Goal: Information Seeking & Learning: Find specific fact

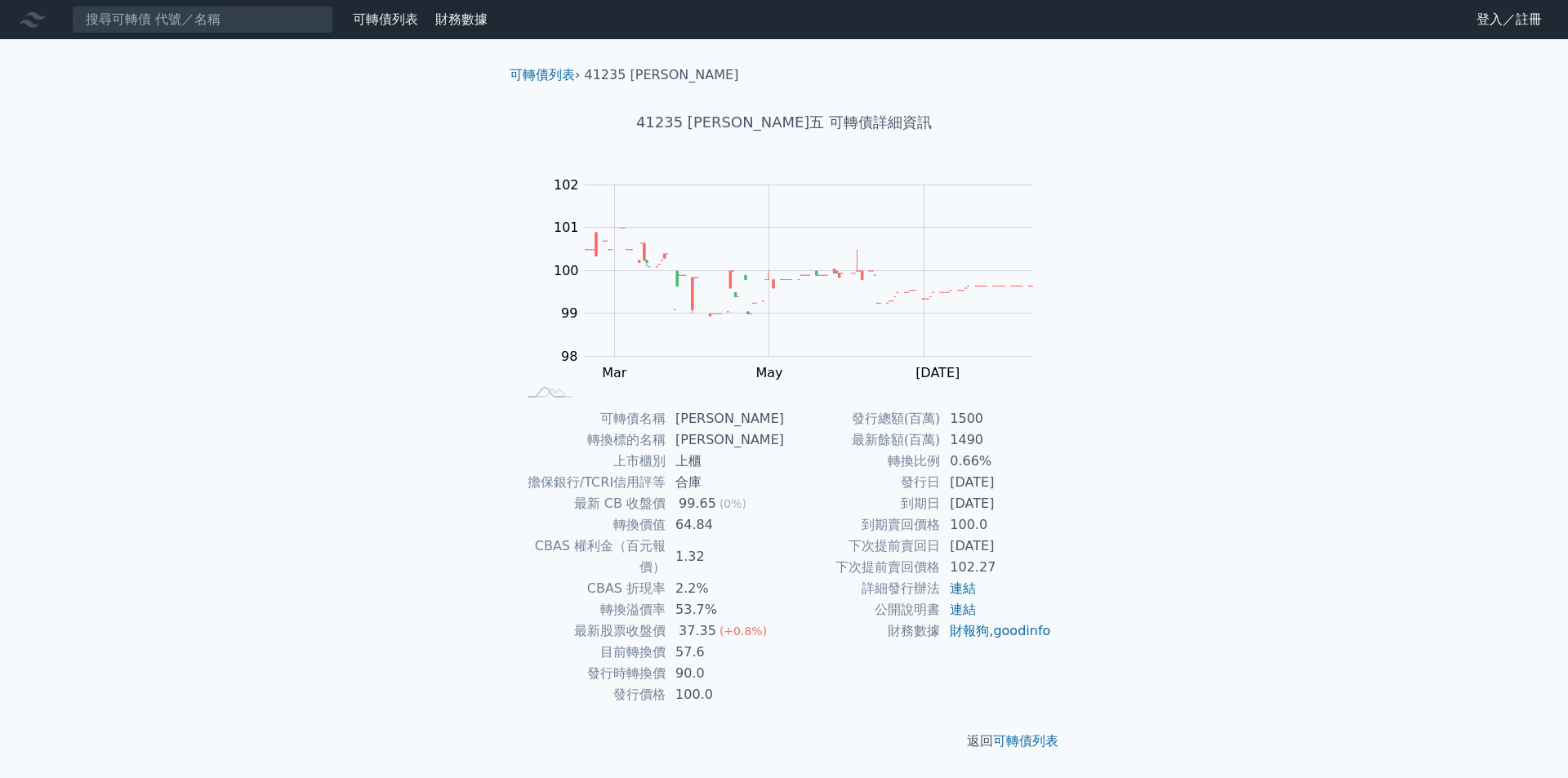
click at [706, 527] on td "64.84" at bounding box center [724, 525] width 118 height 21
copy td "64.84"
click at [87, 11] on input at bounding box center [202, 19] width 261 height 28
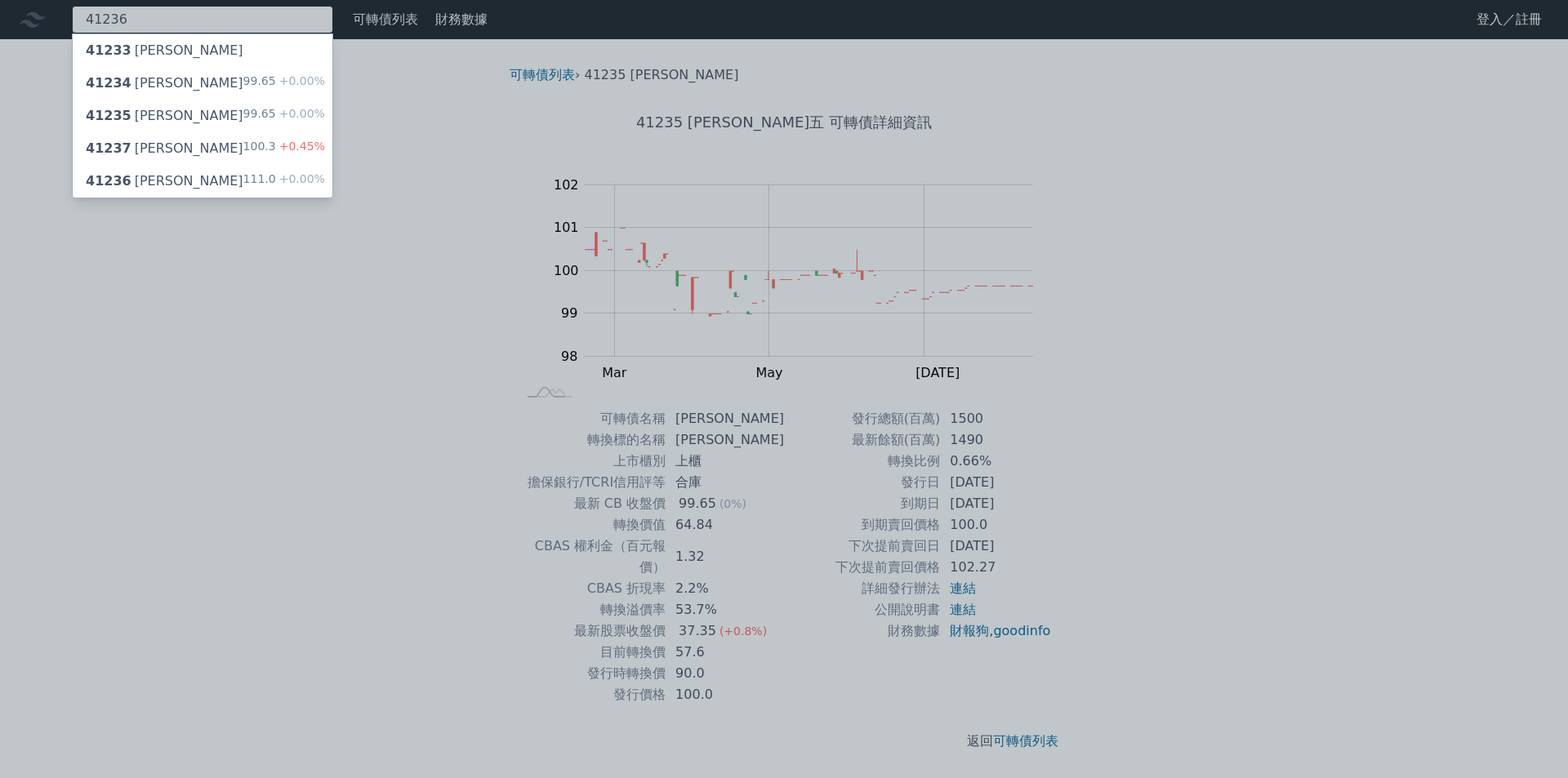
type input "41236"
click at [179, 51] on div "41233 晟德三" at bounding box center [202, 50] width 259 height 32
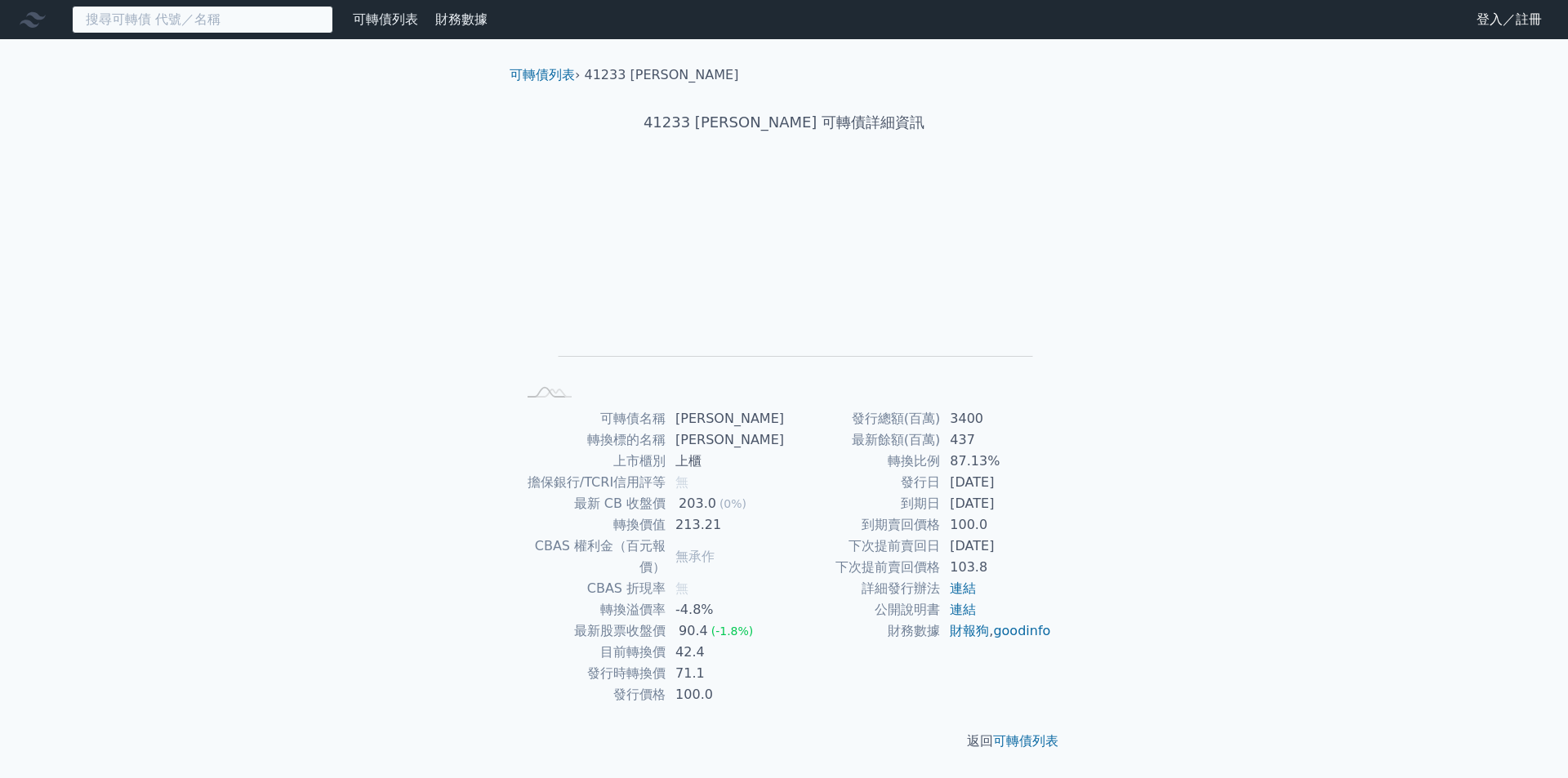
click at [162, 25] on input at bounding box center [202, 19] width 261 height 28
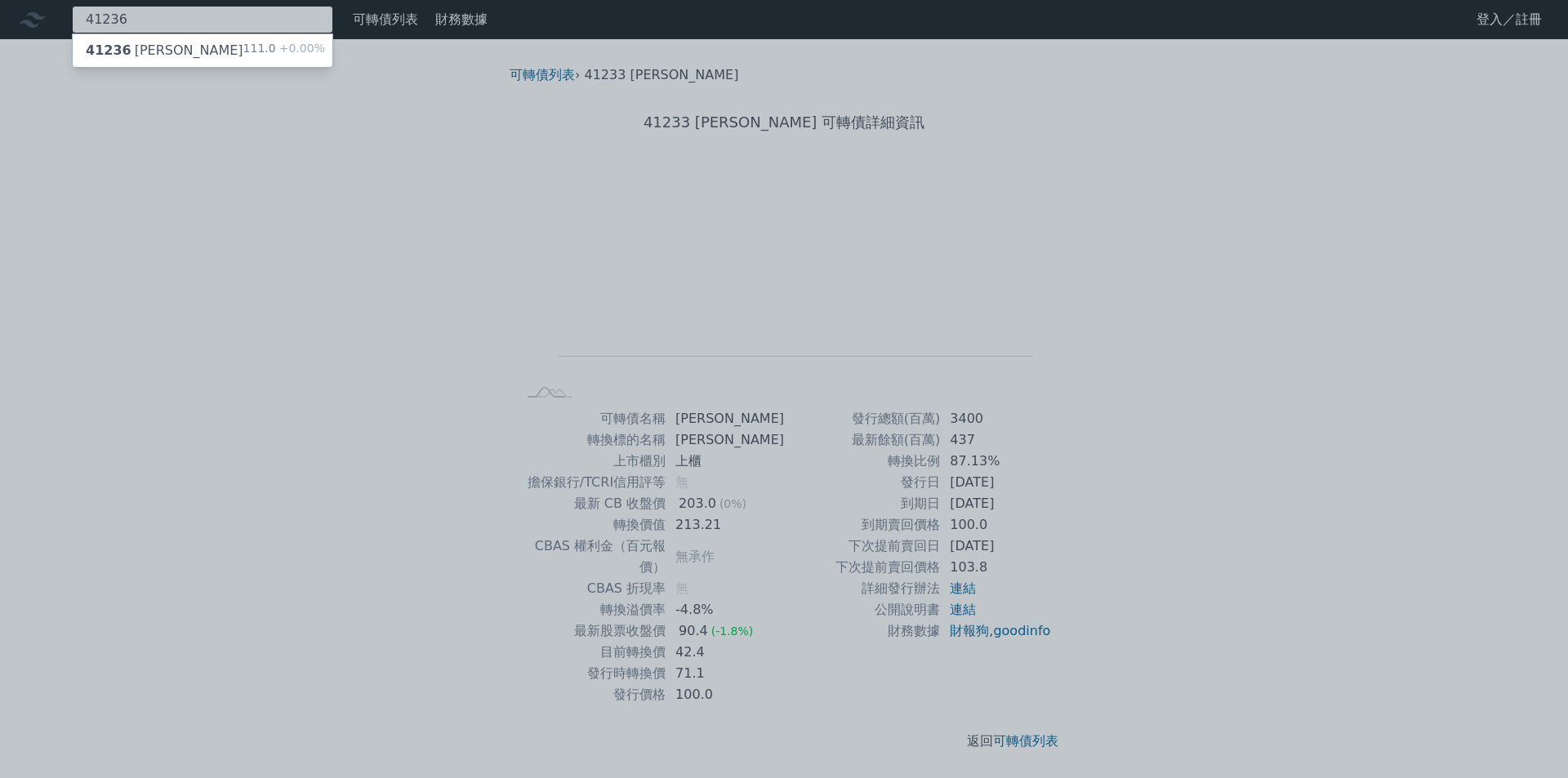
type input "41236"
click at [176, 53] on div "41236 晟德六 111.0 +0.00%" at bounding box center [202, 50] width 259 height 32
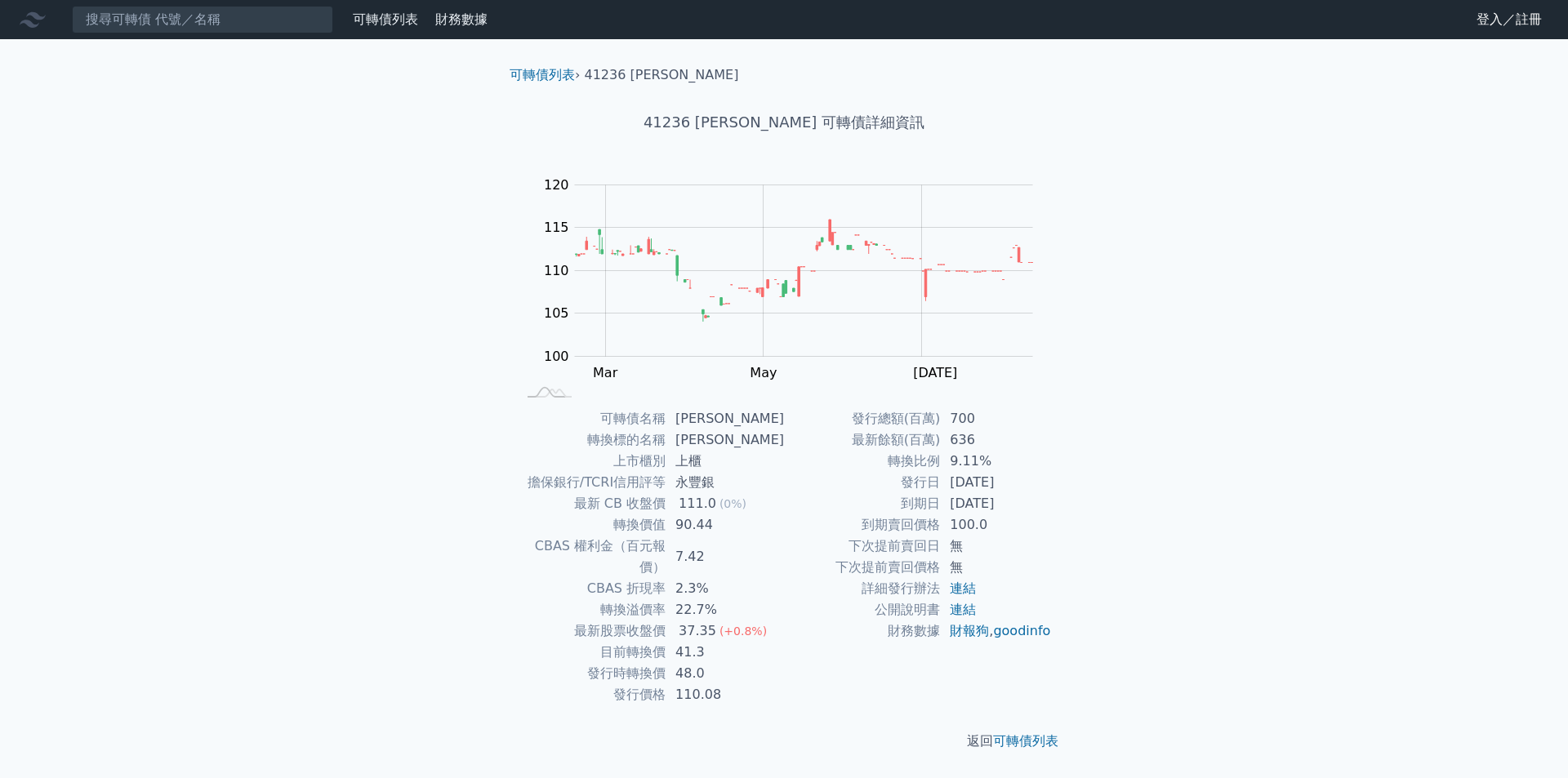
click at [706, 521] on td "90.44" at bounding box center [724, 525] width 118 height 21
click at [706, 525] on td "90.44" at bounding box center [724, 525] width 118 height 21
copy td "90.44"
click at [271, 18] on input at bounding box center [202, 19] width 261 height 28
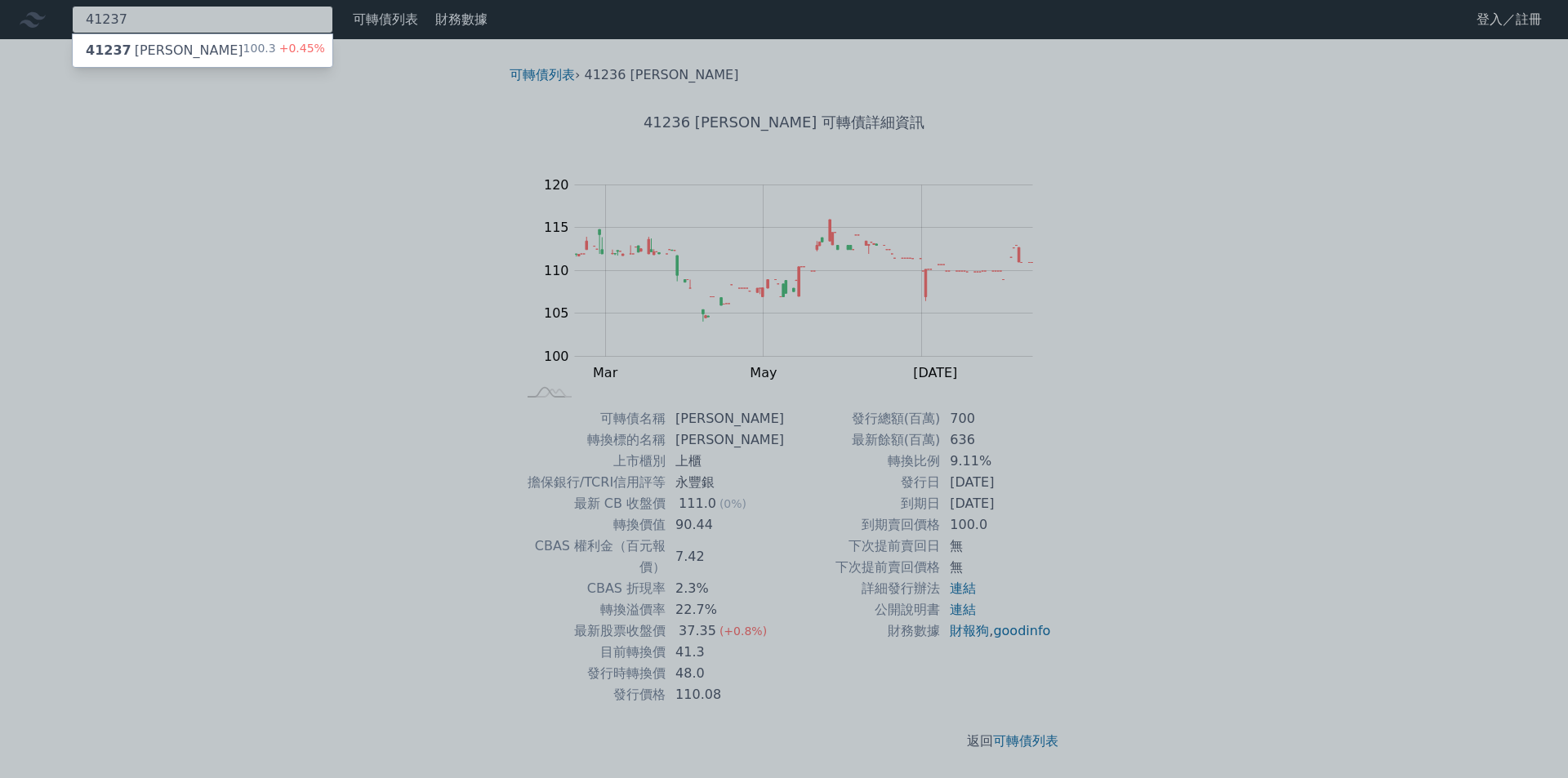
type input "41237"
click at [202, 68] on div at bounding box center [784, 389] width 1568 height 778
click at [200, 24] on div "41237 41237 晟德七 100.3 +0.45%" at bounding box center [202, 19] width 261 height 28
click at [198, 51] on div "41237 晟德七 100.3 +0.45%" at bounding box center [202, 50] width 259 height 32
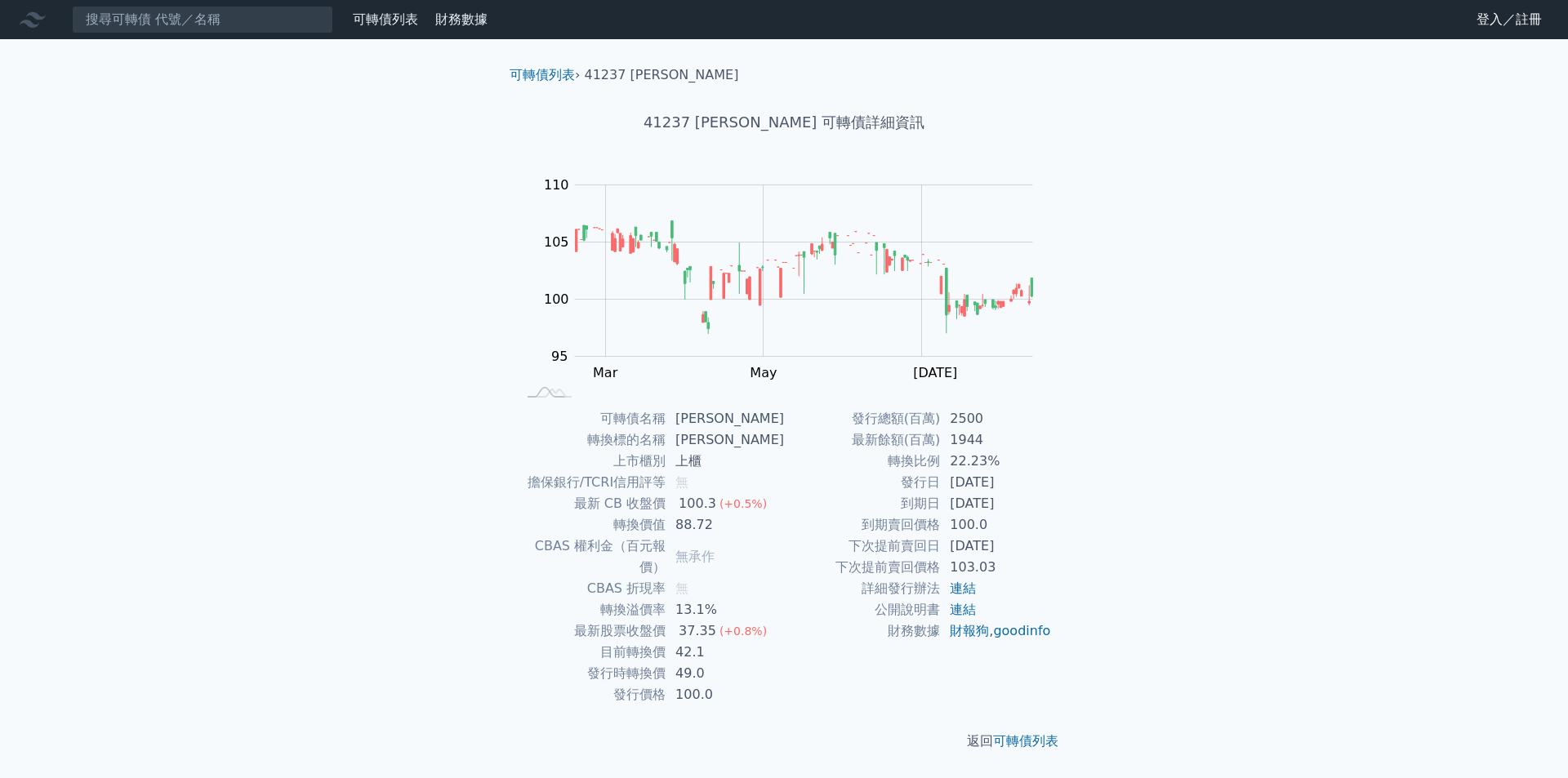
click at [699, 528] on td "88.72" at bounding box center [724, 525] width 118 height 21
copy td "88.72"
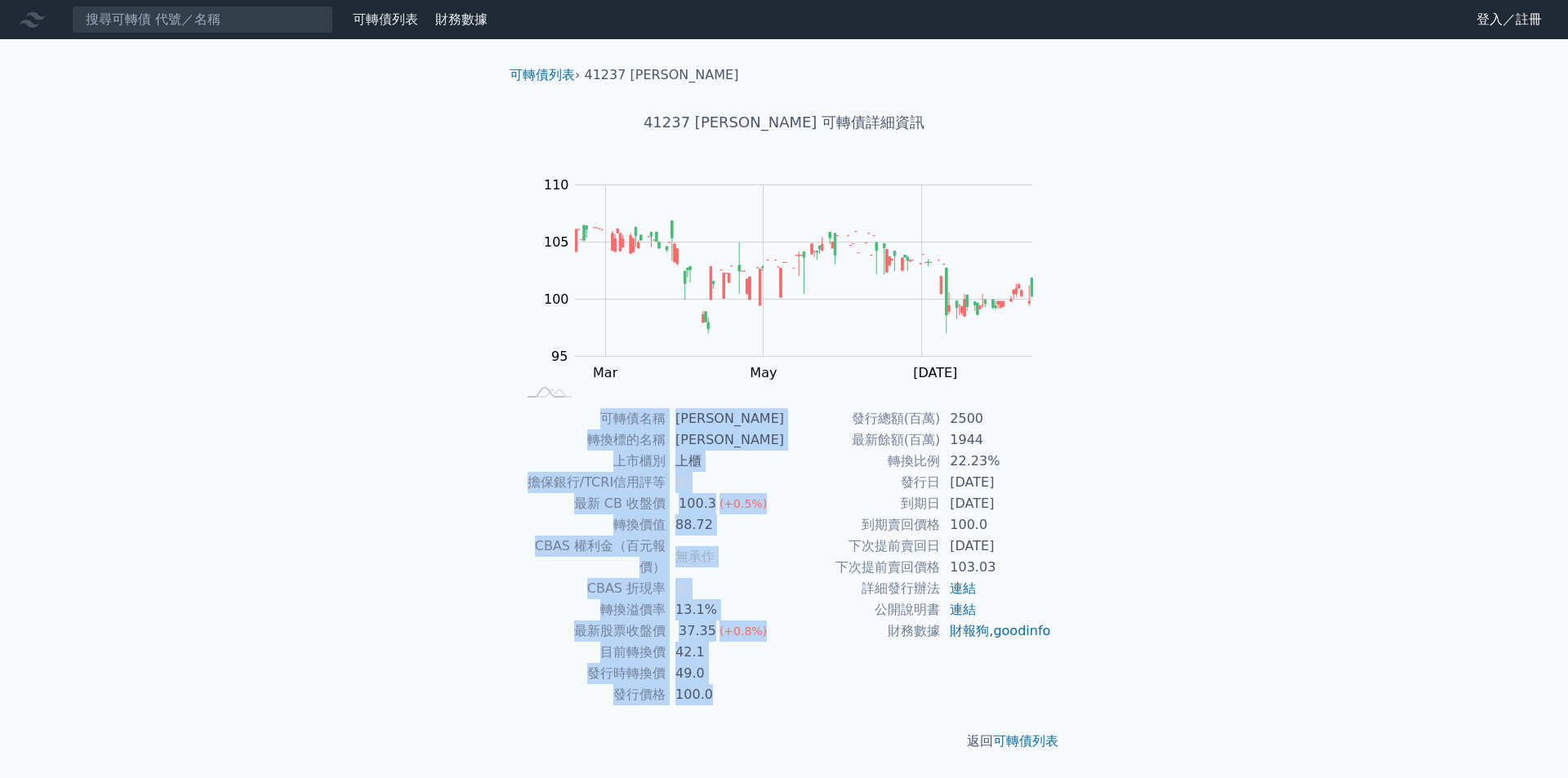
drag, startPoint x: 1311, startPoint y: 441, endPoint x: 225, endPoint y: 365, distance: 1088.7
click at [225, 365] on div "可轉債列表 財務數據 可轉債列表 財務數據 登入／註冊 登入／註冊 可轉債列表 › 41237 晟德七 41237 晟德七 可轉債詳細資訊 Zoom Out …" at bounding box center [784, 389] width 1568 height 778
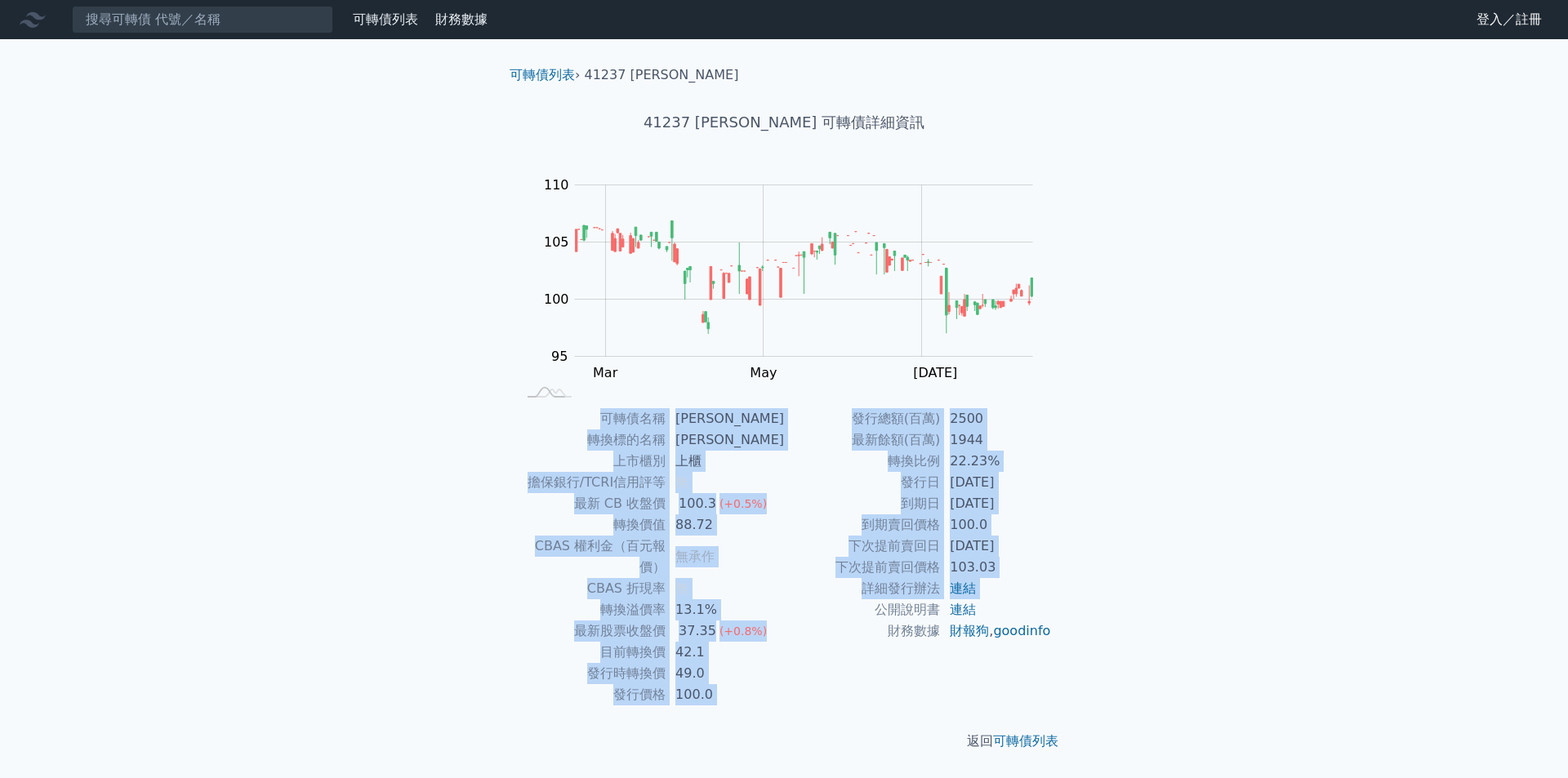
drag, startPoint x: 252, startPoint y: 373, endPoint x: 912, endPoint y: 642, distance: 712.7
click at [906, 640] on div "可轉債列表 財務數據 可轉債列表 財務數據 登入／註冊 登入／註冊 可轉債列表 › 41237 晟德七 41237 晟德七 可轉債詳細資訊 Zoom Out …" at bounding box center [784, 389] width 1568 height 778
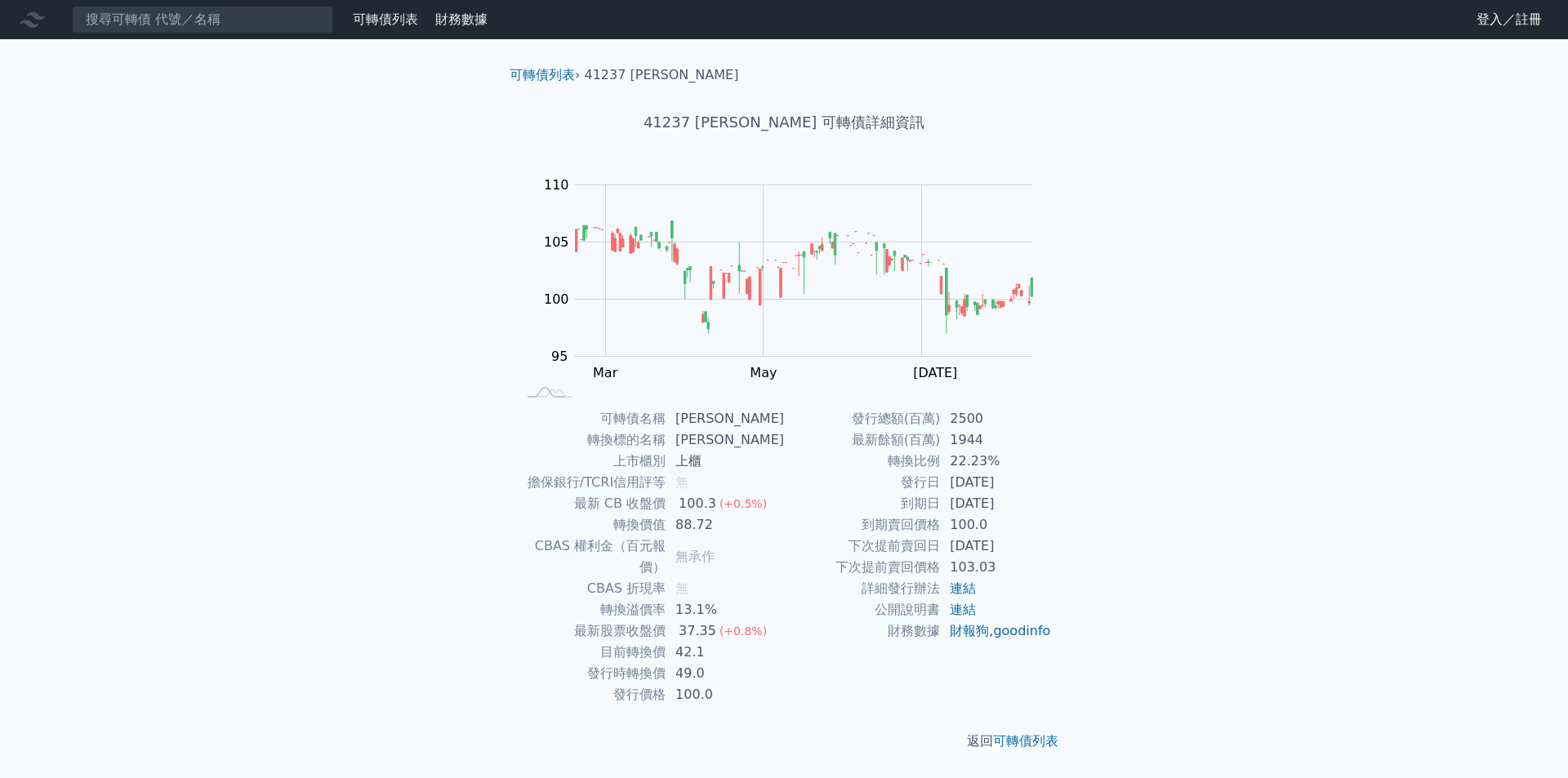
click at [991, 675] on div "發行總額(百萬) 2500 最新餘額(百萬) 1944 轉換比例 22.23% 發行日 2023-04-27 到期日 2028-04-27 到期賣回價格 10…" at bounding box center [918, 557] width 268 height 297
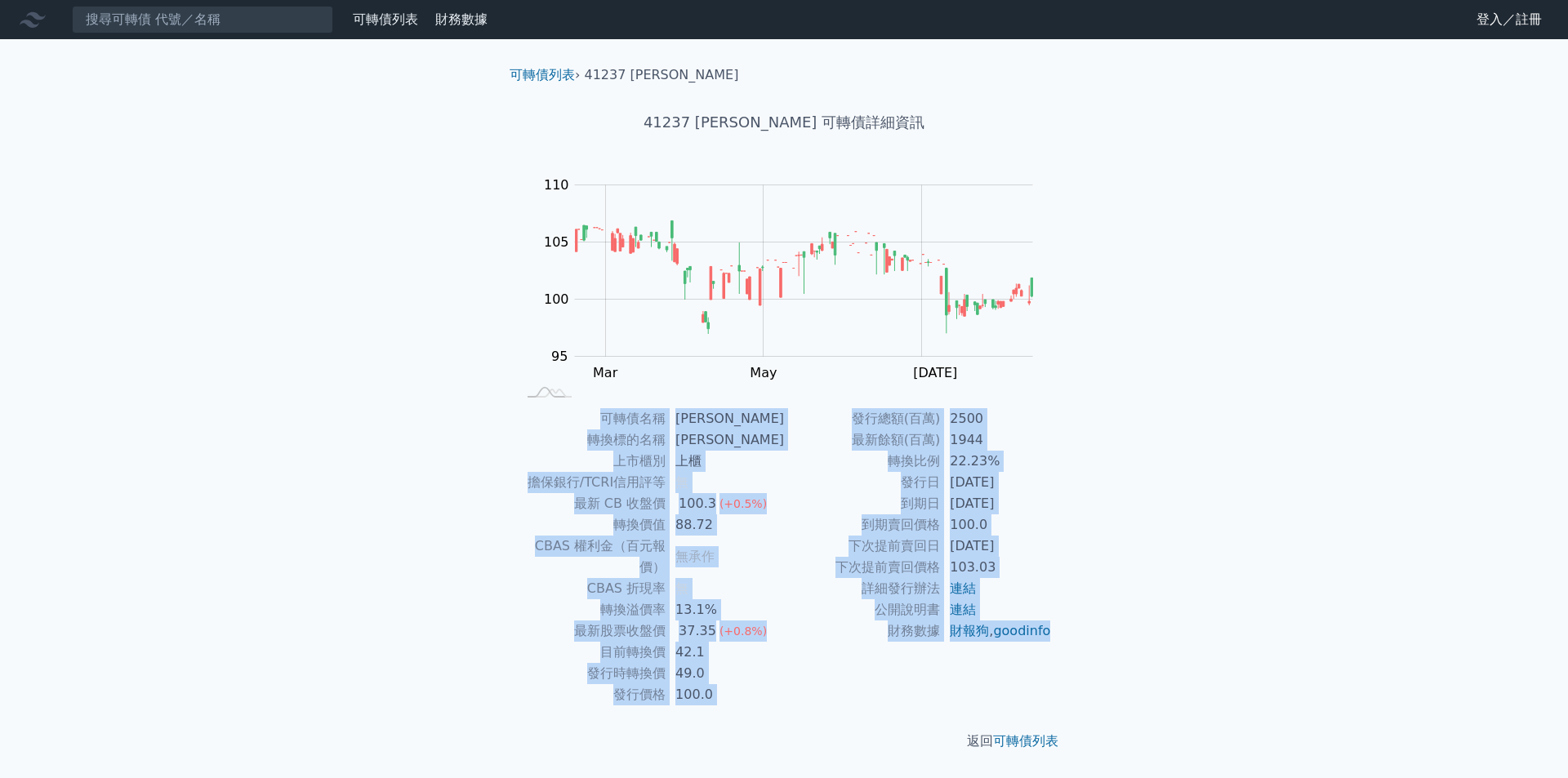
drag, startPoint x: 991, startPoint y: 675, endPoint x: 329, endPoint y: 443, distance: 701.5
click at [350, 452] on div "可轉債列表 財務數據 可轉債列表 財務數據 登入／註冊 登入／註冊 可轉債列表 › 41237 晟德七 41237 晟德七 可轉債詳細資訊 Zoom Out …" at bounding box center [784, 389] width 1568 height 778
click at [329, 443] on div "可轉債列表 財務數據 可轉債列表 財務數據 登入／註冊 登入／註冊 可轉債列表 › 41237 晟德七 41237 晟德七 可轉債詳細資訊 Zoom Out …" at bounding box center [784, 389] width 1568 height 778
drag, startPoint x: 353, startPoint y: 471, endPoint x: 715, endPoint y: 724, distance: 441.6
click at [715, 724] on div "可轉債列表 財務數據 可轉債列表 財務數據 登入／註冊 登入／註冊 可轉債列表 › 41237 晟德七 41237 晟德七 可轉債詳細資訊 Zoom Out …" at bounding box center [784, 389] width 1568 height 778
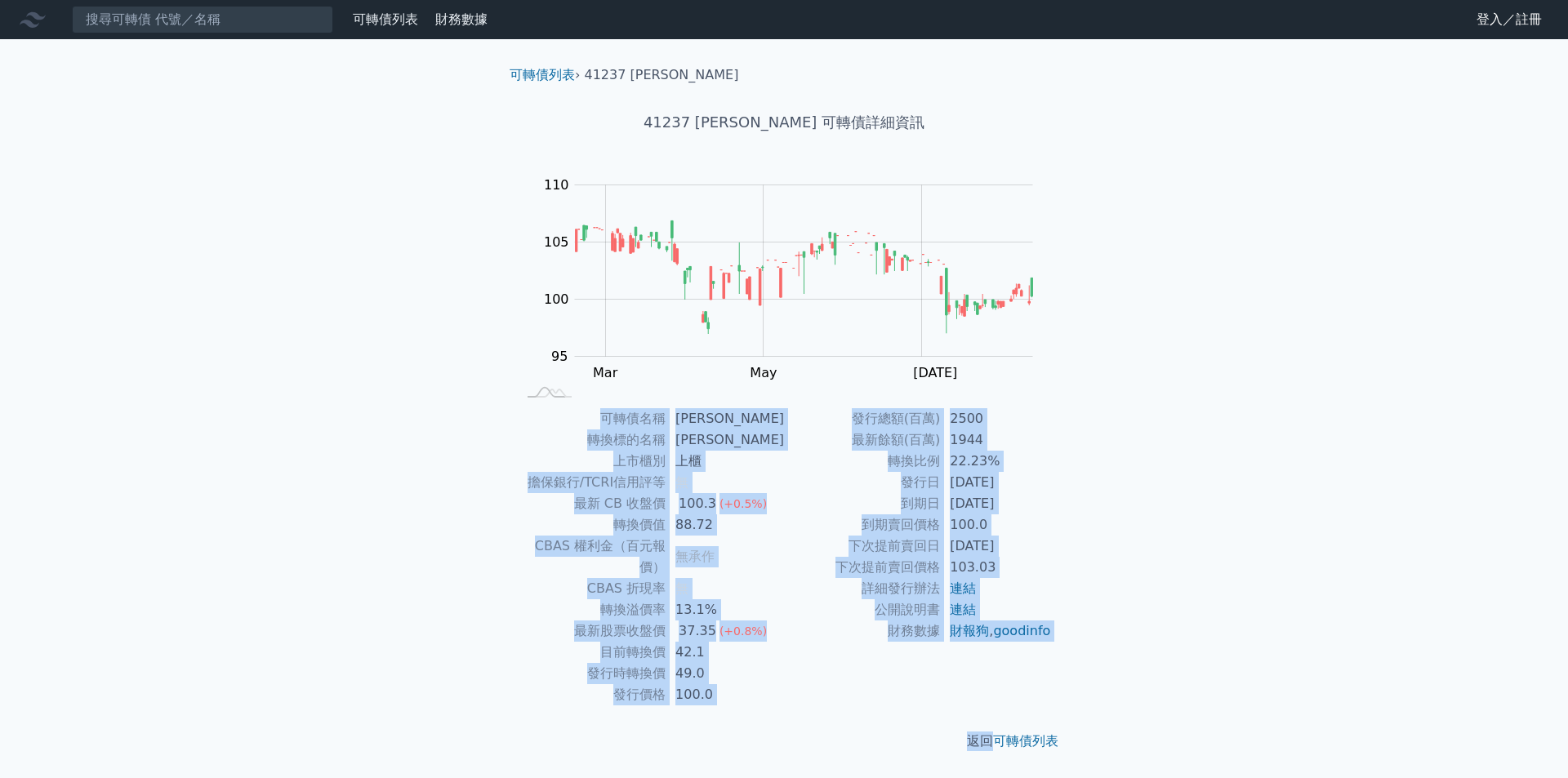
click at [715, 732] on p "返回 可轉債列表" at bounding box center [784, 741] width 575 height 19
